Goal: Information Seeking & Learning: Learn about a topic

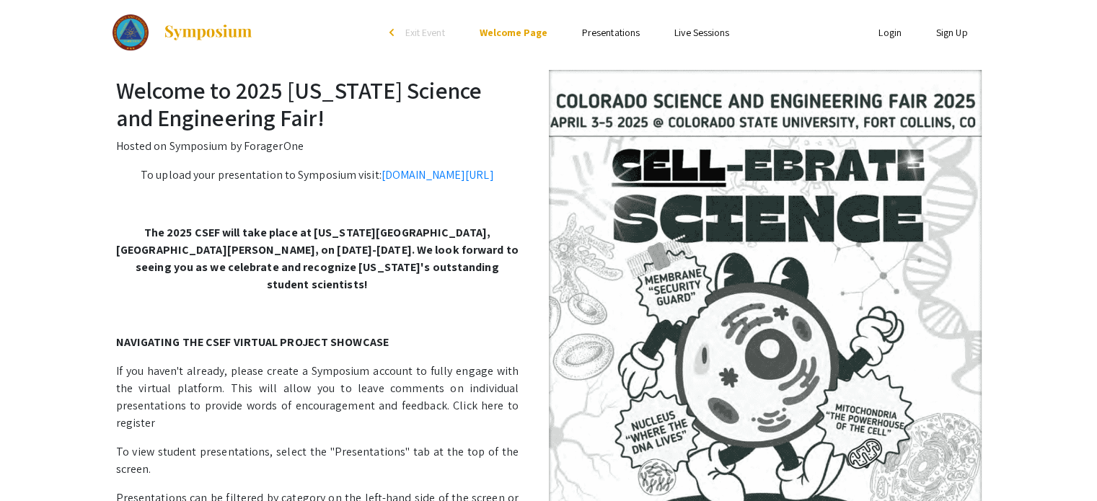
click at [595, 30] on link "Presentations" at bounding box center [611, 32] width 58 height 13
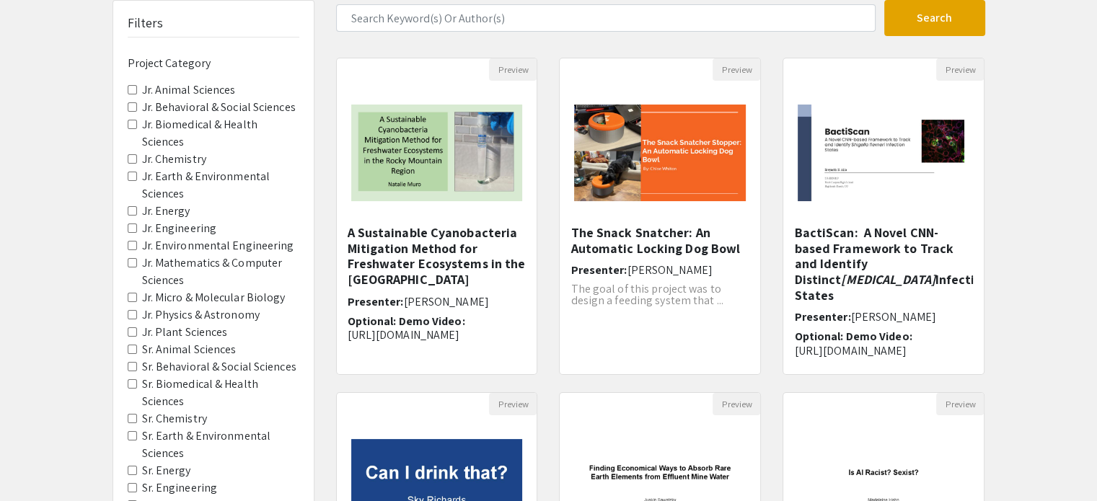
scroll to position [144, 0]
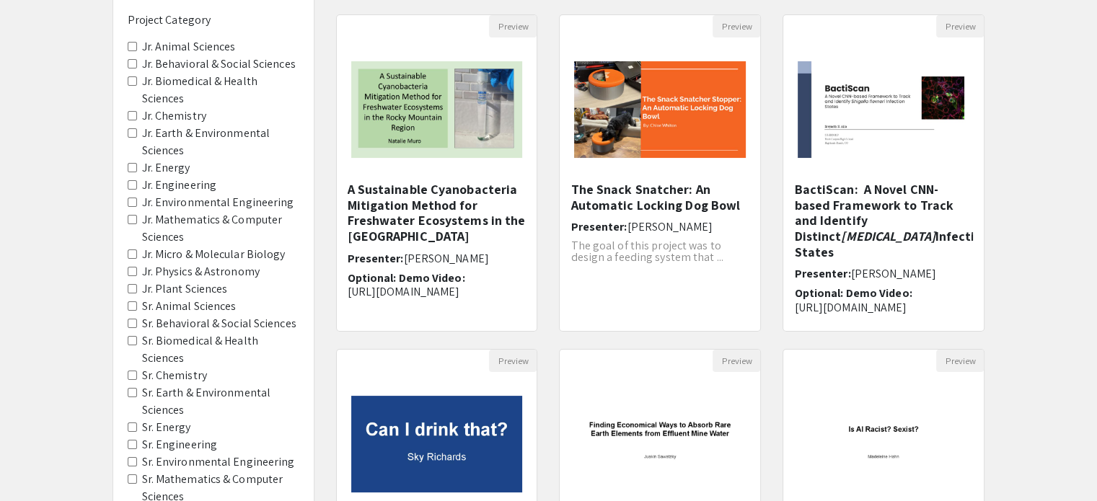
click at [133, 302] on Sciences "Sr. Animal Sciences" at bounding box center [132, 306] width 9 height 9
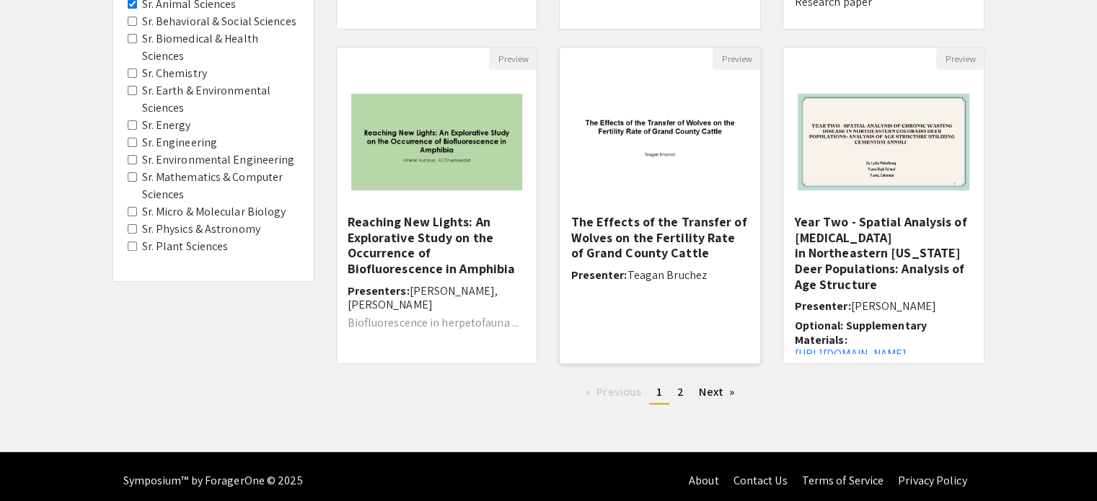
scroll to position [454, 0]
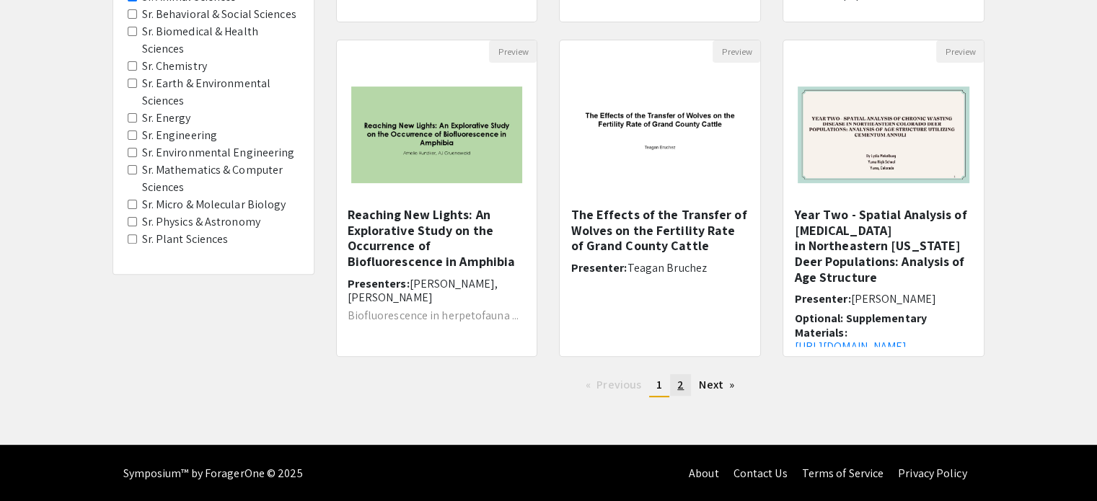
click at [683, 382] on span "2" at bounding box center [680, 384] width 6 height 15
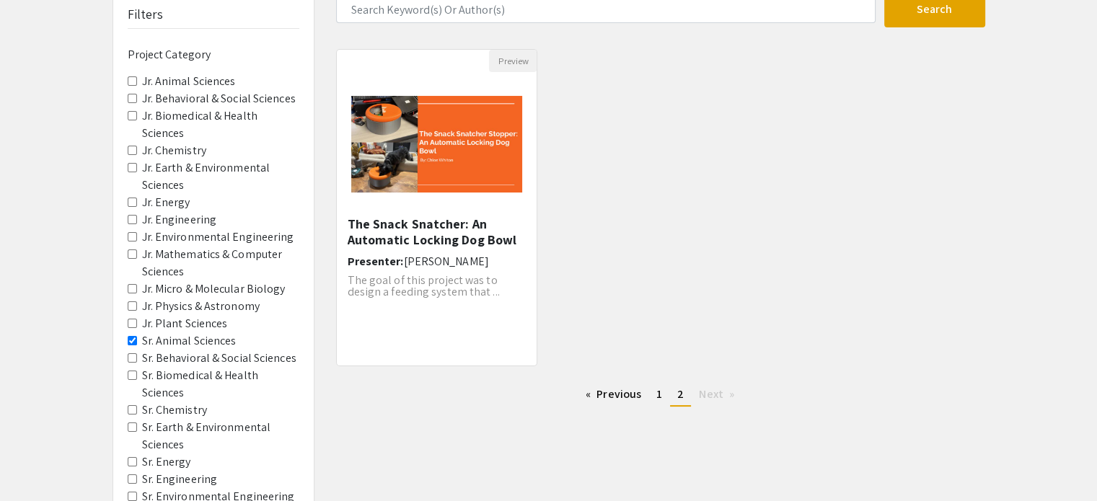
scroll to position [144, 0]
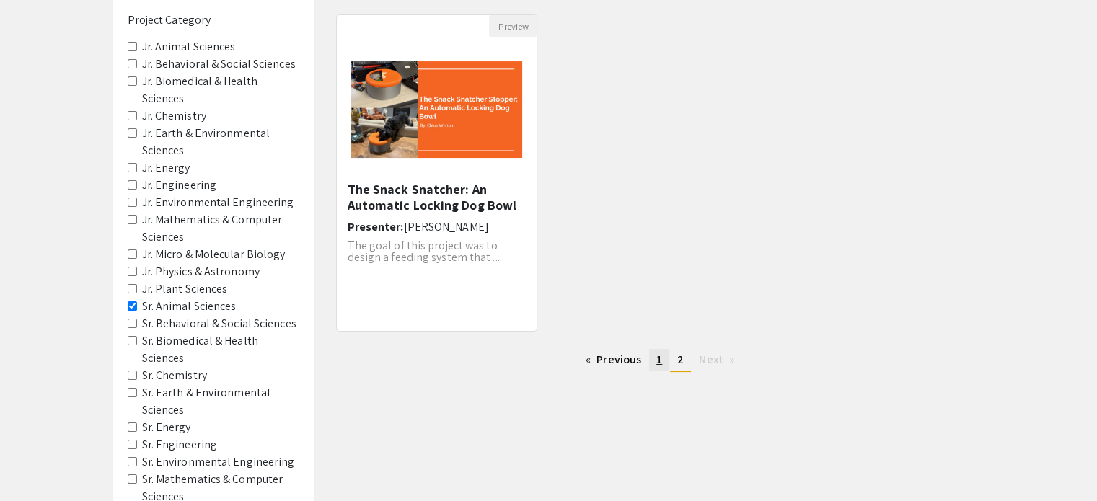
click at [654, 366] on link "page 1" at bounding box center [659, 360] width 20 height 22
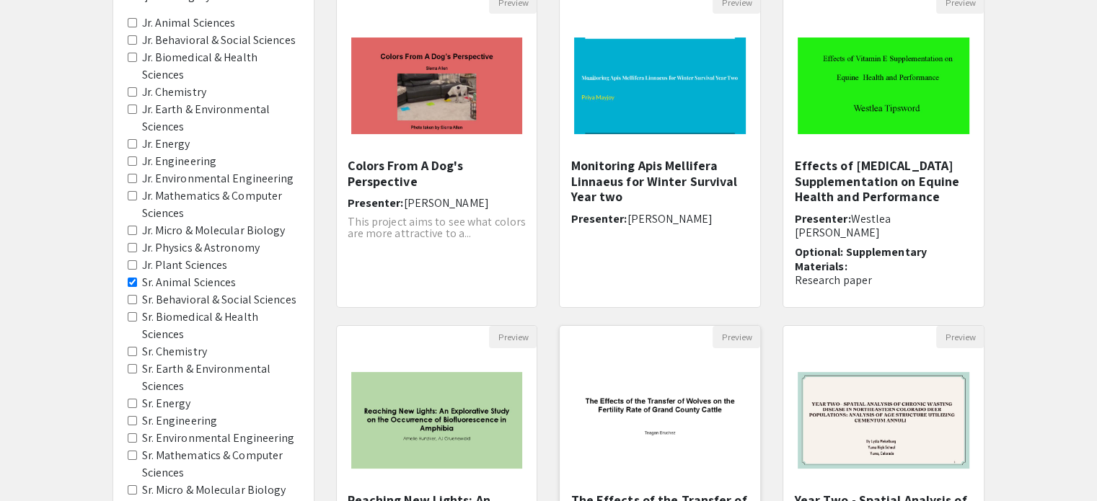
scroll to position [144, 0]
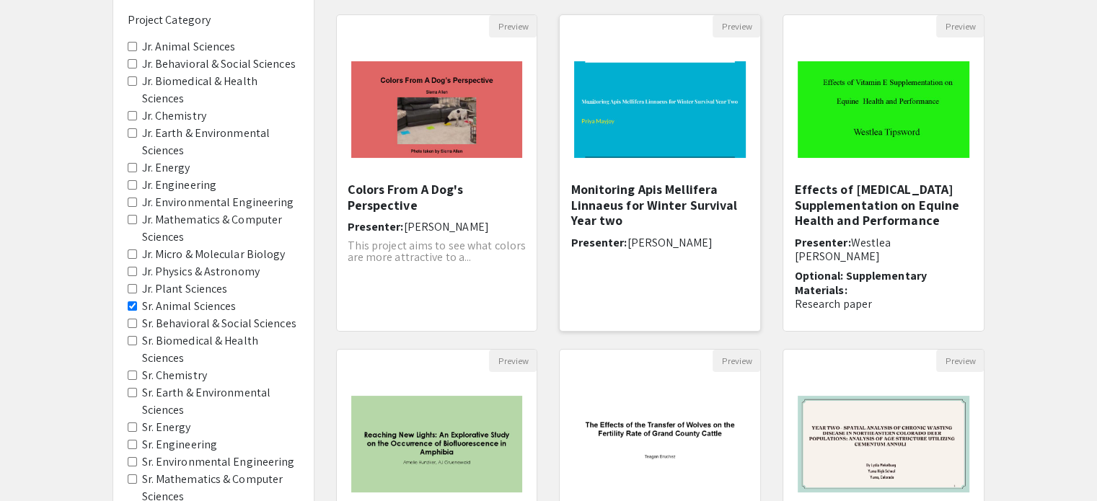
click at [668, 194] on h5 "Monitoring Apis Mellifera Linnaeus for Winter Survival Year two" at bounding box center [660, 205] width 179 height 47
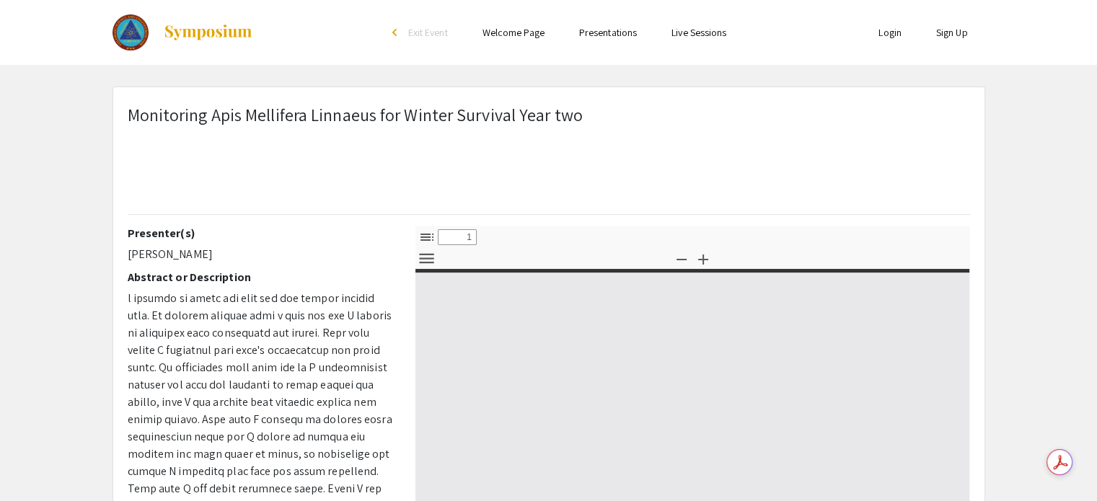
select select "custom"
type input "0"
select select "custom"
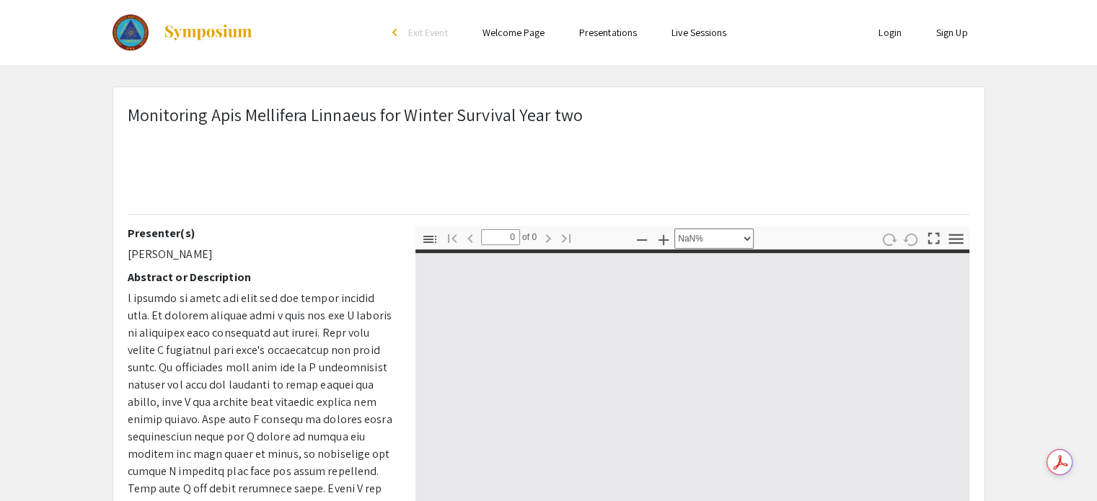
type input "1"
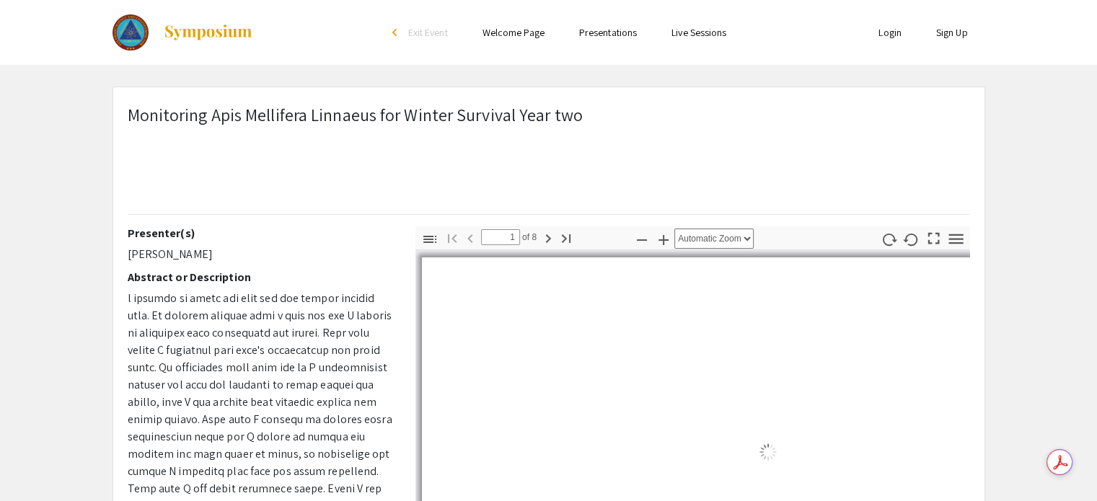
select select "auto"
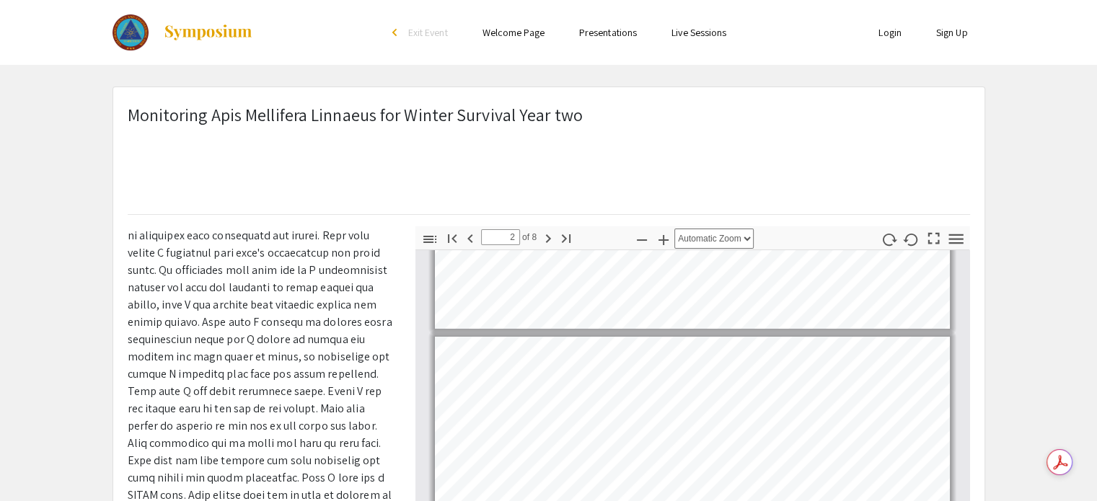
scroll to position [124, 0]
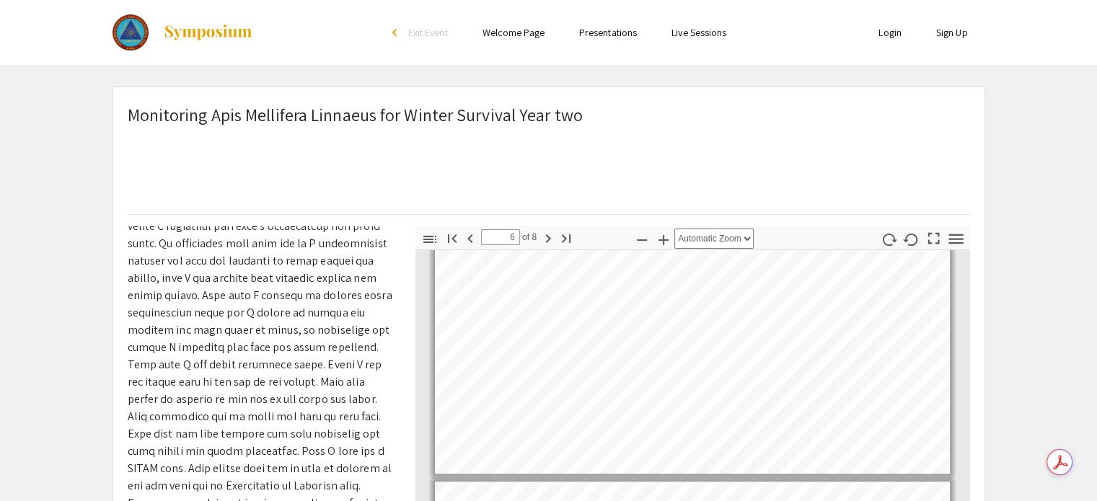
type input "7"
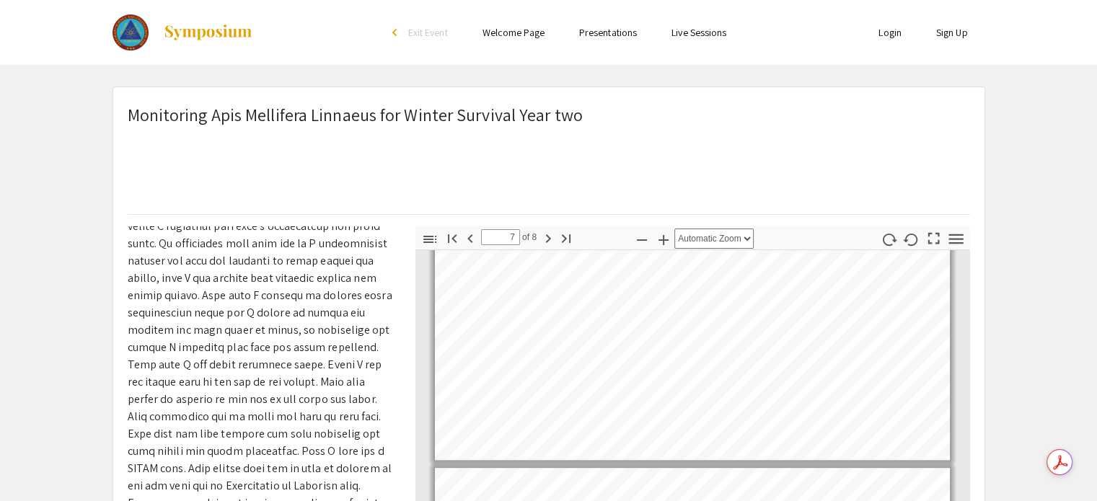
scroll to position [1589, 0]
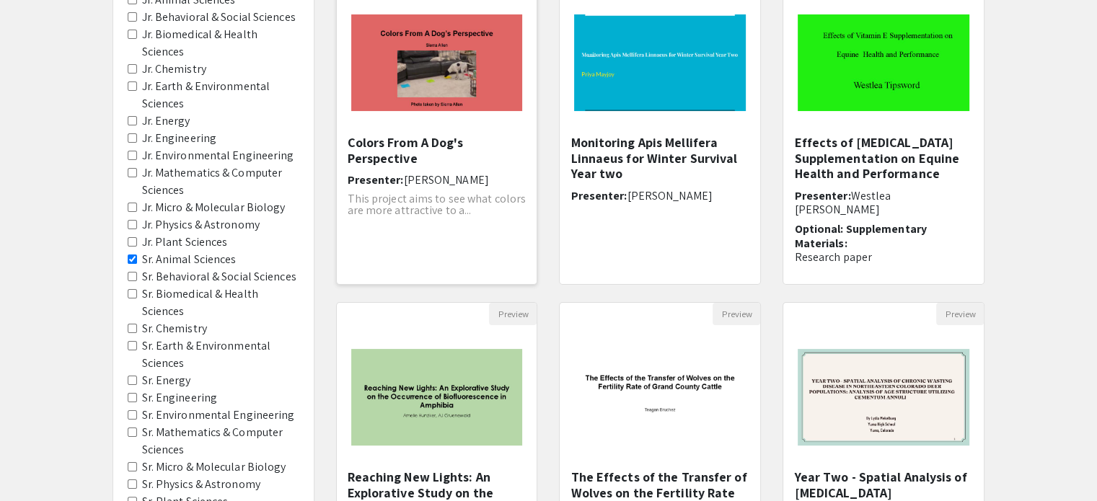
scroll to position [216, 0]
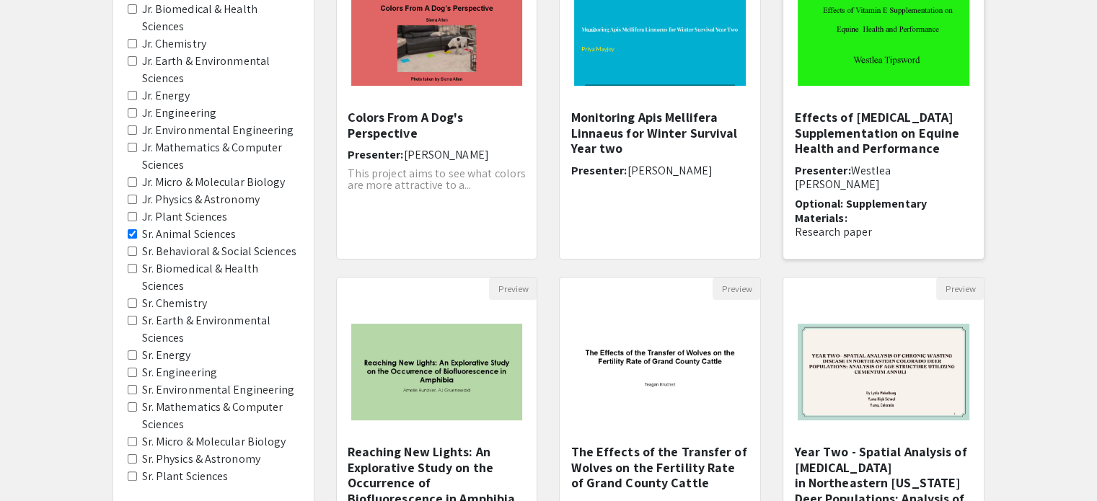
click at [817, 250] on p "[URL][DOMAIN_NAME]" at bounding box center [883, 257] width 179 height 14
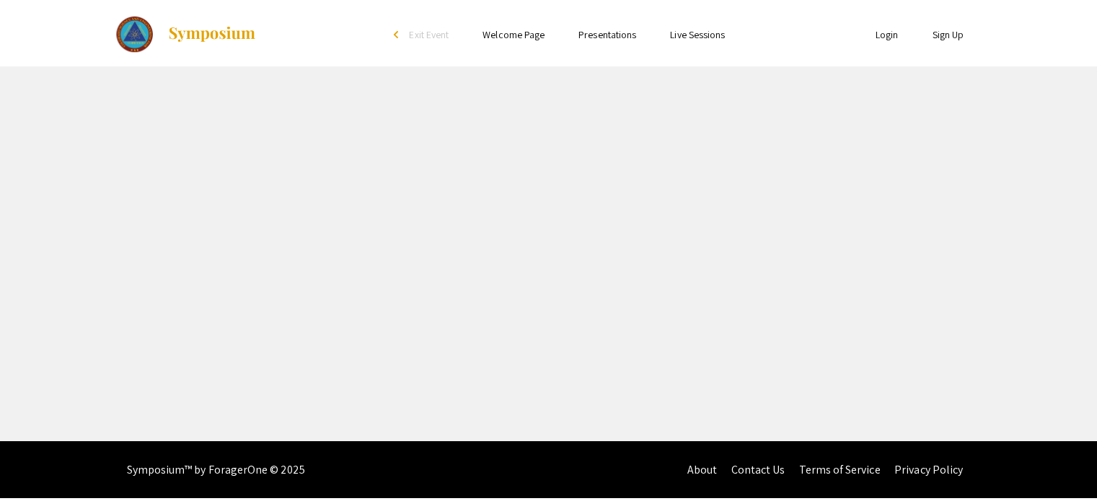
select select "custom"
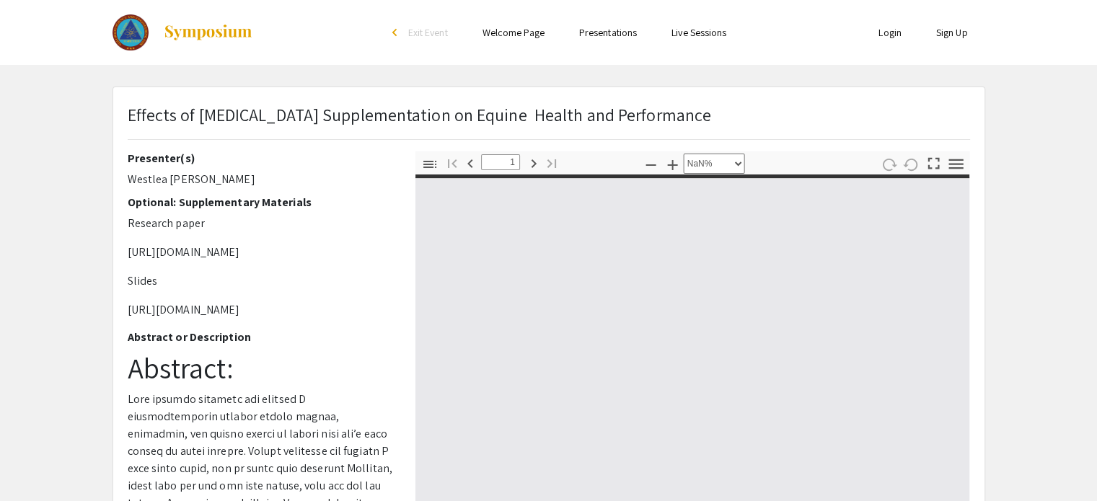
type input "0"
select select "custom"
type input "1"
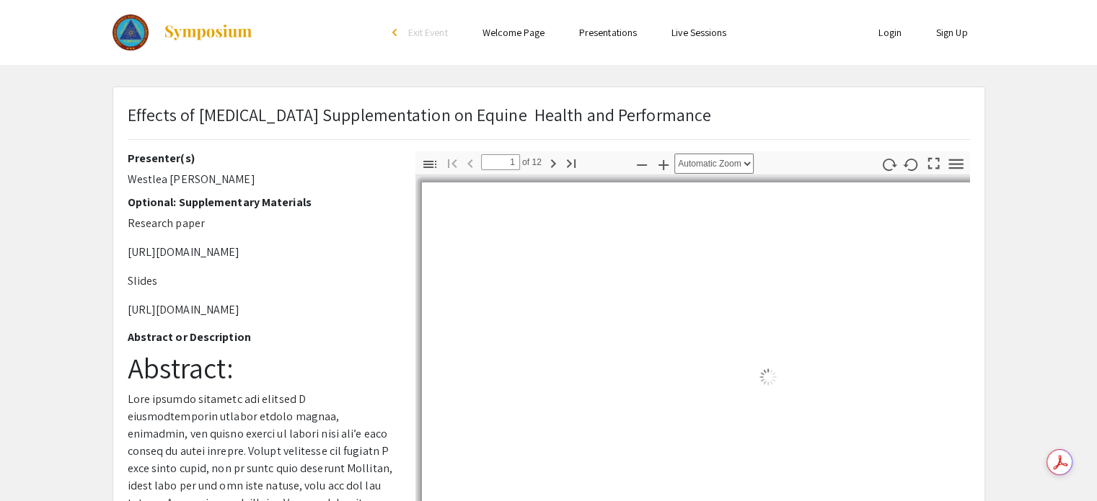
select select "auto"
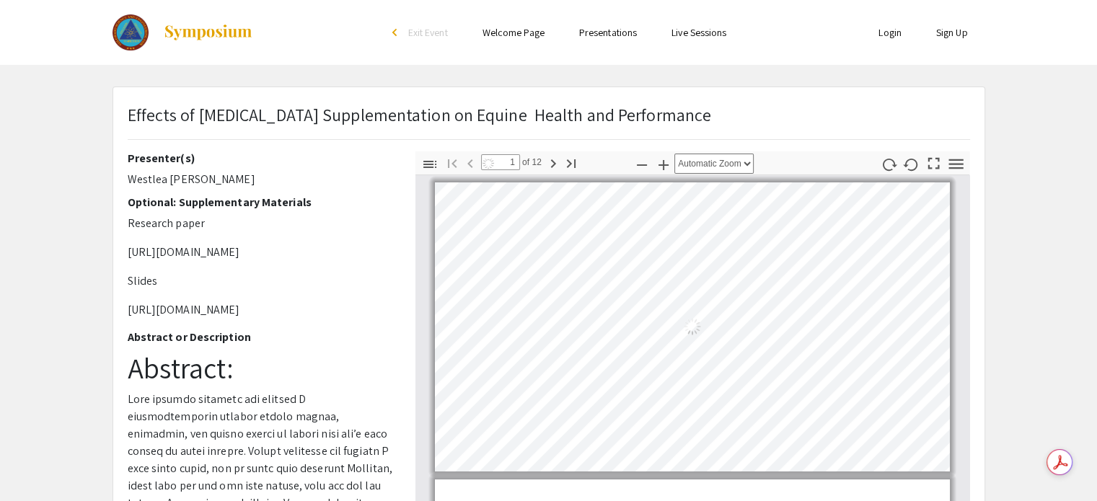
scroll to position [1, 0]
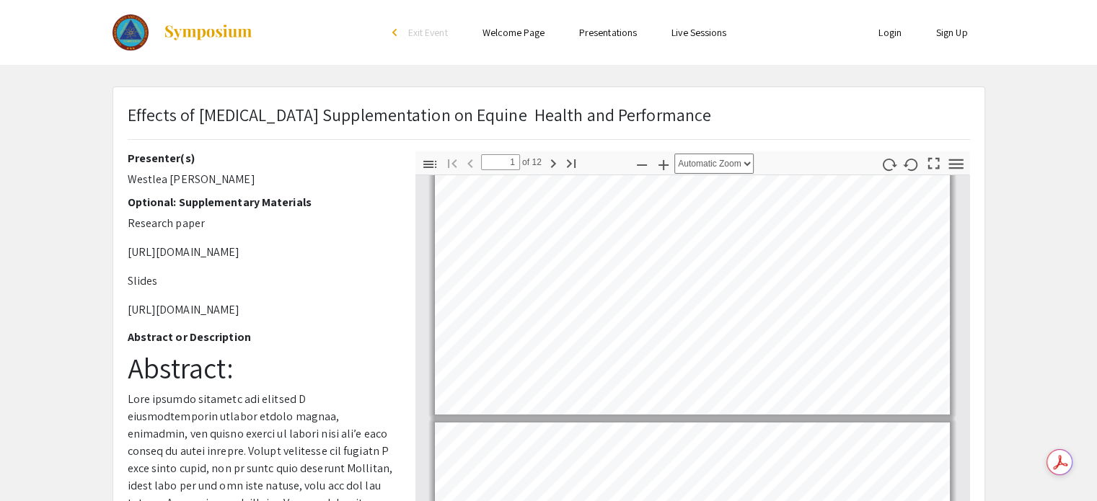
type input "2"
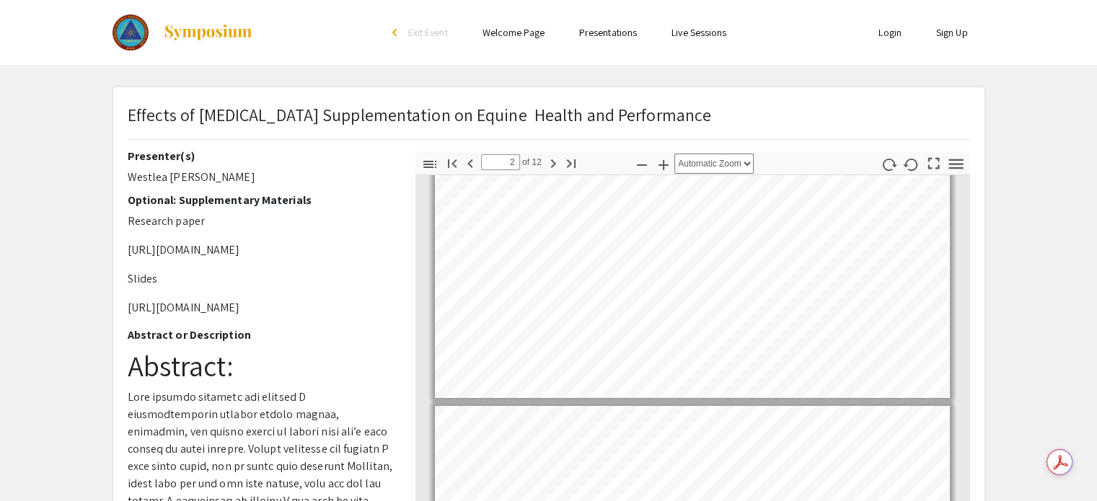
scroll to position [0, 0]
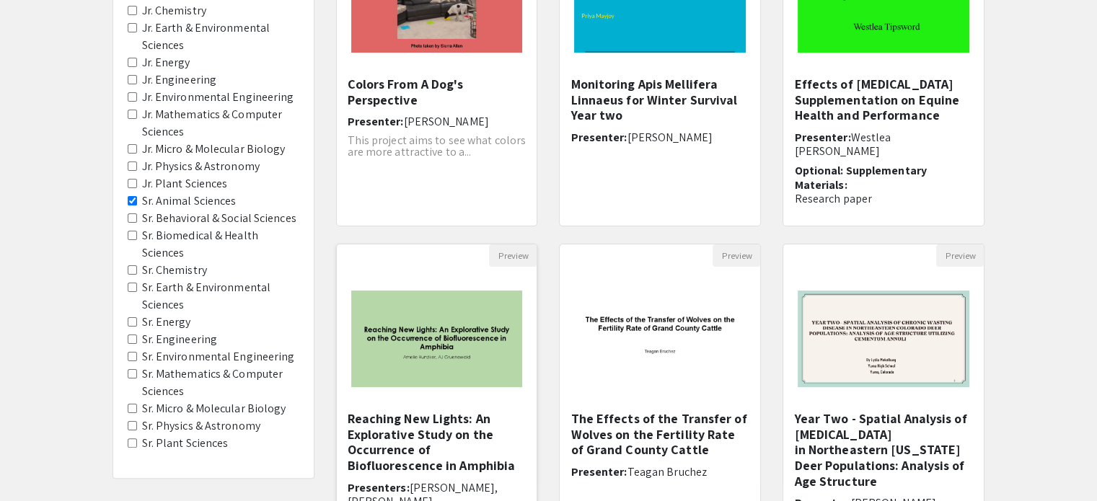
scroll to position [237, 0]
